Goal: Check status: Check status

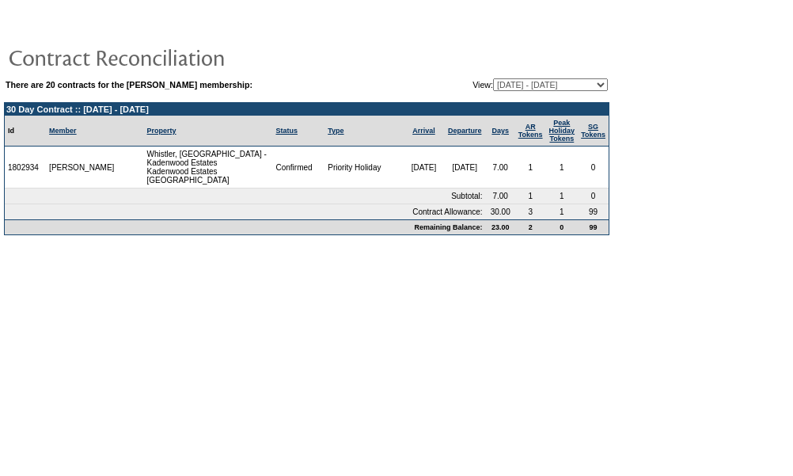
click at [549, 80] on select "[DATE] - [DATE] [DATE] - [DATE] [DATE] - [DATE] [DATE] - [DATE] [DATE] - [DATE]…" at bounding box center [550, 84] width 115 height 13
select select "126524"
click at [493, 78] on select "[DATE] - [DATE] [DATE] - [DATE] [DATE] - [DATE] [DATE] - [DATE] [DATE] - [DATE]…" at bounding box center [550, 84] width 115 height 13
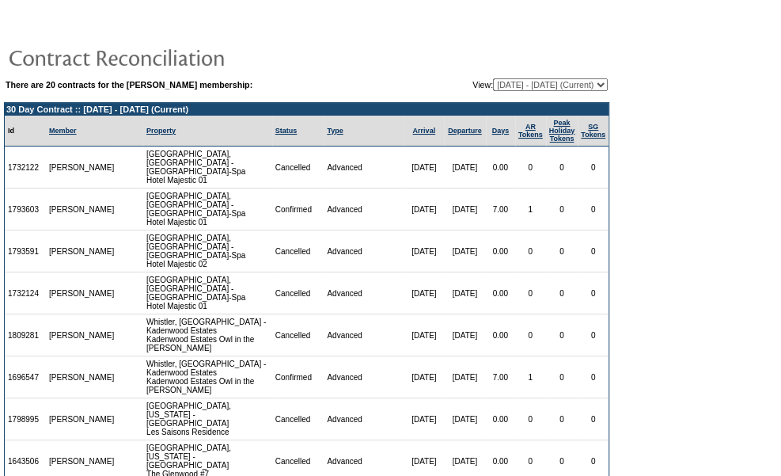
click at [559, 74] on table "There are 20 contracts for the Heather Miller membership: View: 09/24/08 - 09/3…" at bounding box center [306, 338] width 613 height 658
click at [560, 80] on select "[DATE] - [DATE] [DATE] - [DATE] [DATE] - [DATE] [DATE] - [DATE] [DATE] - [DATE]…" at bounding box center [550, 84] width 115 height 13
select select "116076"
click at [493, 78] on select "[DATE] - [DATE] [DATE] - [DATE] [DATE] - [DATE] [DATE] - [DATE] [DATE] - [DATE]…" at bounding box center [550, 84] width 115 height 13
